Goal: Task Accomplishment & Management: Manage account settings

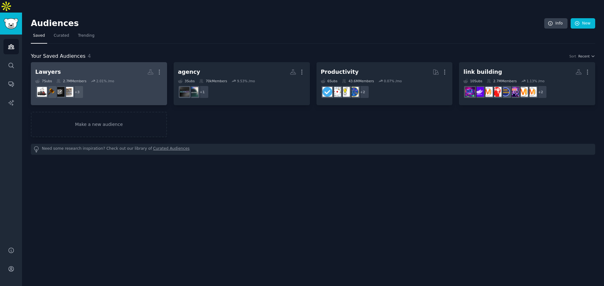
click at [68, 67] on h2 "Lawyers More" at bounding box center [98, 72] width 127 height 11
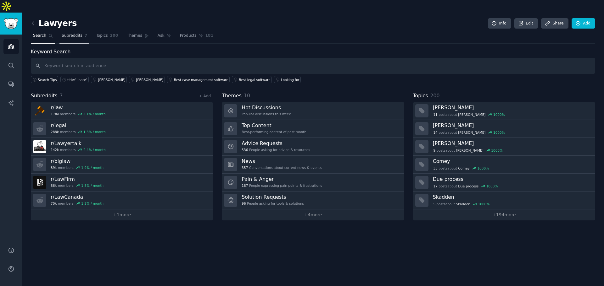
click at [73, 33] on span "Subreddits" at bounding box center [72, 36] width 21 height 6
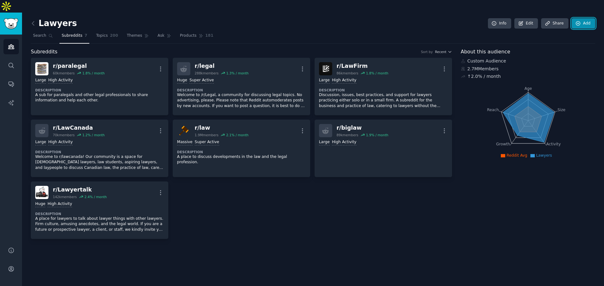
click at [584, 18] on link "Add" at bounding box center [583, 23] width 24 height 11
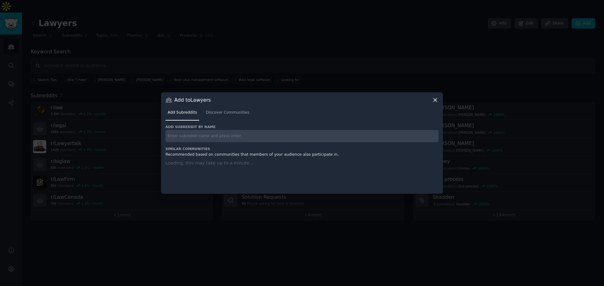
click at [237, 135] on input "text" at bounding box center [301, 136] width 273 height 12
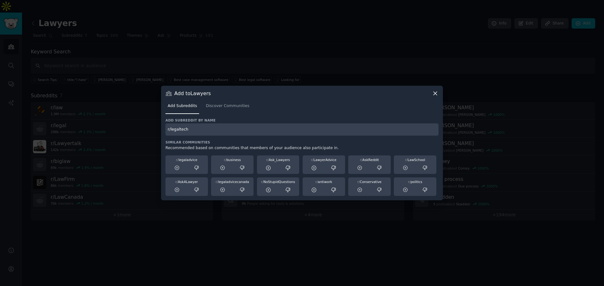
type input "r/legaltech"
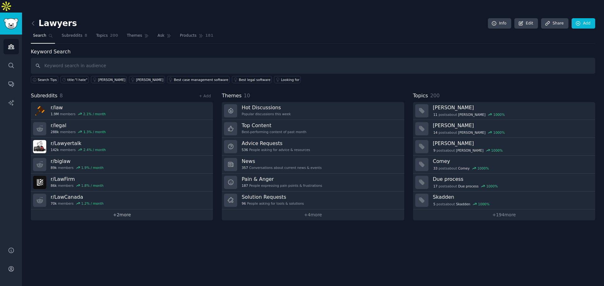
click at [124, 210] on link "+ 2 more" at bounding box center [122, 215] width 182 height 11
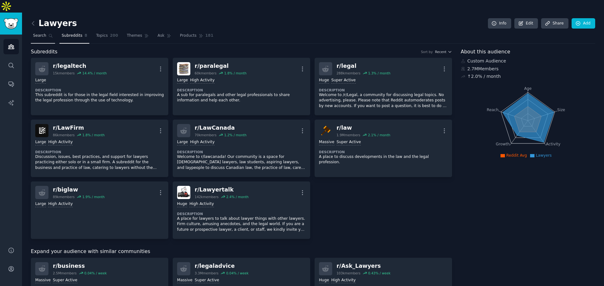
click at [43, 33] on span "Search" at bounding box center [39, 36] width 13 height 6
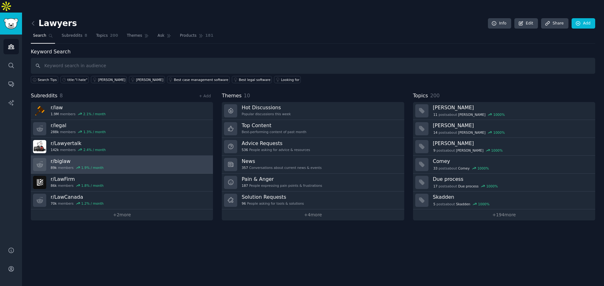
click at [63, 158] on h3 "r/ biglaw" at bounding box center [77, 161] width 53 height 7
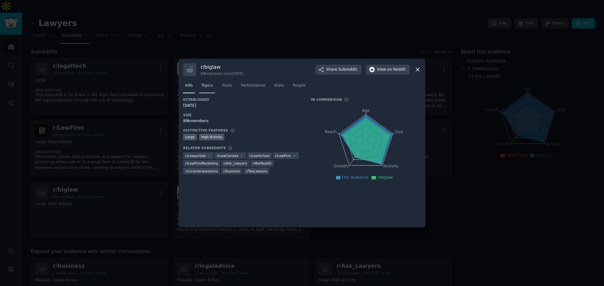
click at [204, 87] on span "Topics" at bounding box center [207, 86] width 12 height 6
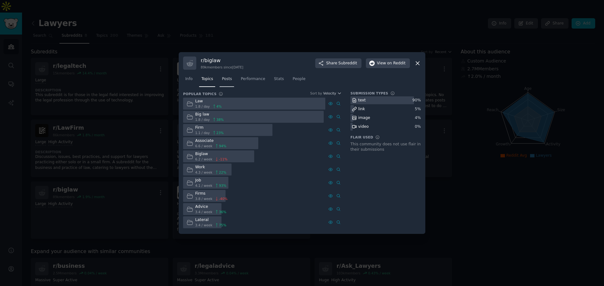
click at [230, 80] on link "Posts" at bounding box center [227, 80] width 14 height 13
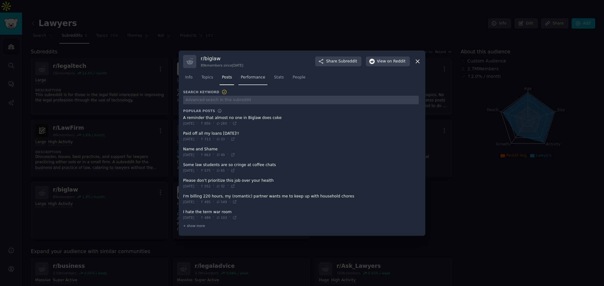
click at [249, 83] on link "Performance" at bounding box center [252, 79] width 29 height 13
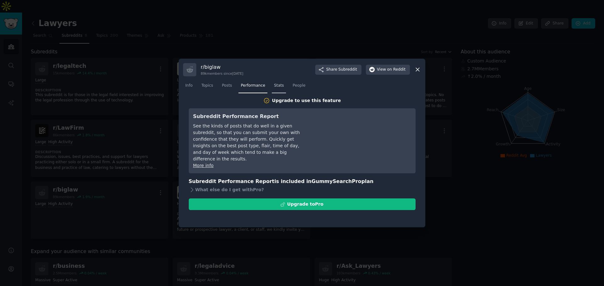
click at [272, 82] on link "Stats" at bounding box center [279, 87] width 14 height 13
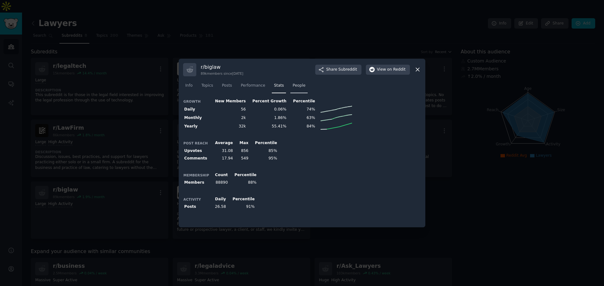
click at [293, 86] on span "People" at bounding box center [298, 86] width 13 height 6
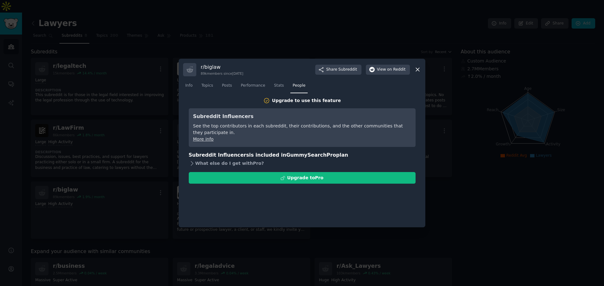
click at [192, 161] on icon at bounding box center [192, 163] width 7 height 7
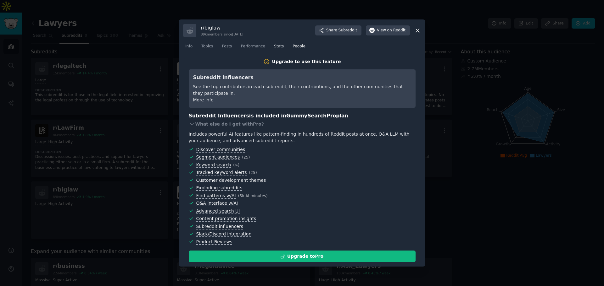
click at [272, 47] on link "Stats" at bounding box center [279, 48] width 14 height 13
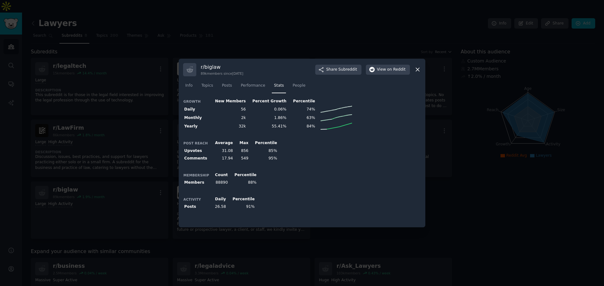
click at [97, 134] on div at bounding box center [302, 143] width 604 height 286
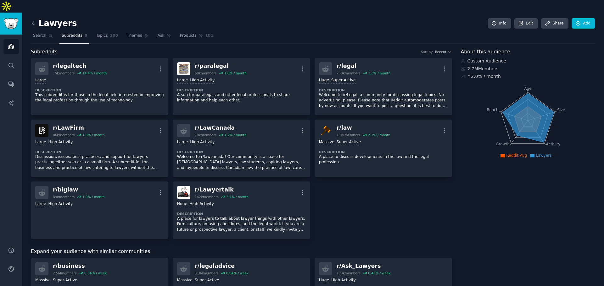
click at [35, 20] on icon at bounding box center [33, 23] width 7 height 7
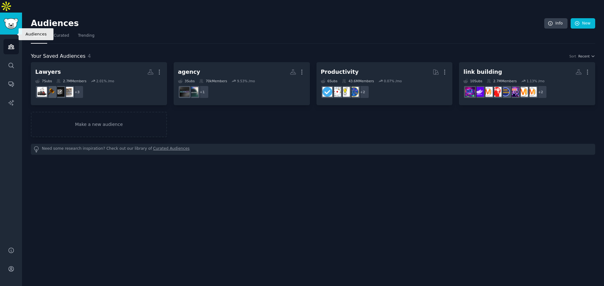
click at [10, 43] on icon "Sidebar" at bounding box center [11, 46] width 7 height 7
click at [8, 58] on link "Search" at bounding box center [10, 65] width 15 height 15
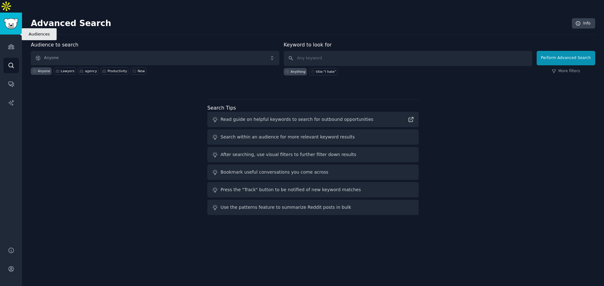
click at [1, 35] on div "Audiences Search Conversations AI Reports" at bounding box center [11, 137] width 22 height 205
click at [12, 43] on icon "Sidebar" at bounding box center [11, 46] width 7 height 7
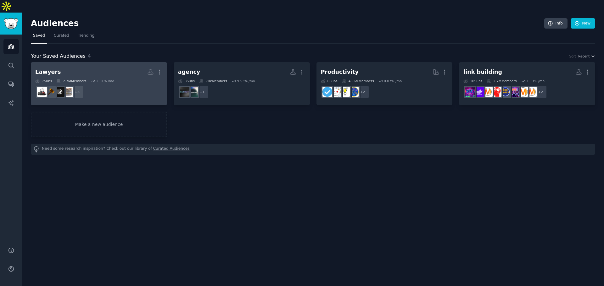
click at [72, 67] on h2 "Lawyers More" at bounding box center [98, 72] width 127 height 11
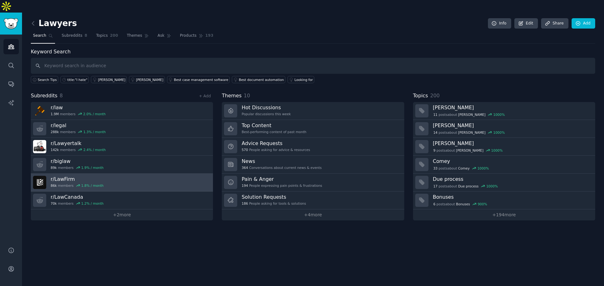
click at [75, 176] on h3 "r/ LawFirm" at bounding box center [77, 179] width 53 height 7
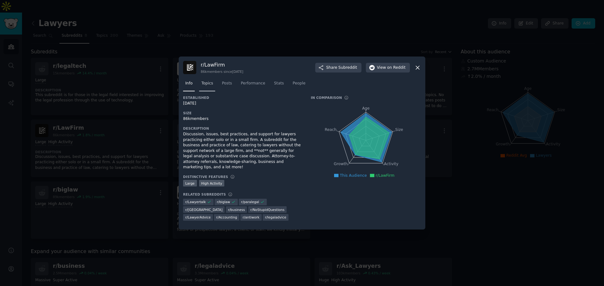
click at [208, 86] on span "Topics" at bounding box center [207, 84] width 12 height 6
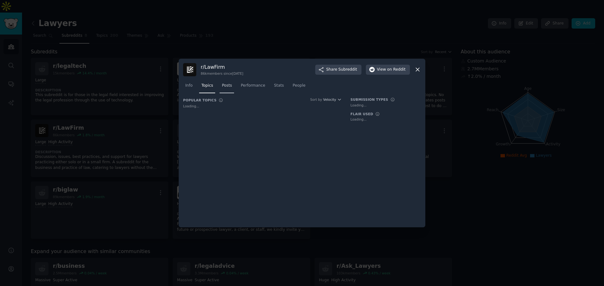
click at [220, 87] on link "Posts" at bounding box center [227, 87] width 14 height 13
click at [252, 89] on div "r/ LawFirm 86k members since 02/03/2012 Share Subreddit View on Reddit Info Top…" at bounding box center [302, 143] width 247 height 169
